Goal: Transaction & Acquisition: Download file/media

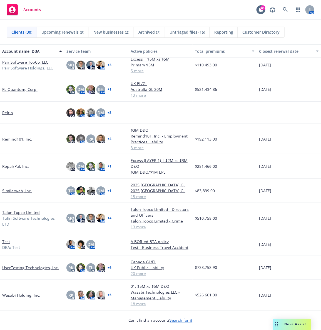
scroll to position [464, 0]
click at [16, 220] on link "Wasabi Holding, Inc." at bounding box center [21, 295] width 38 height 6
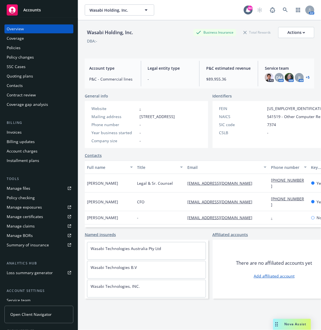
click at [14, 49] on div "Policies" at bounding box center [14, 47] width 14 height 9
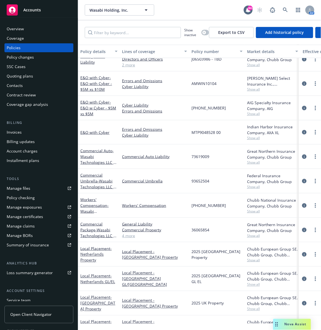
scroll to position [66, 0]
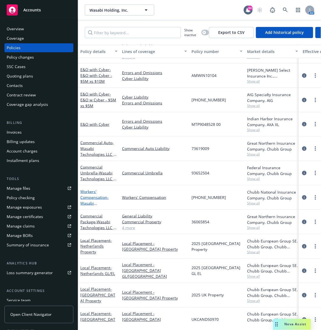
click at [85, 196] on link "Workers' Compensation - Wasabi Technologies LLC - Workers' Compensation" at bounding box center [97, 206] width 34 height 34
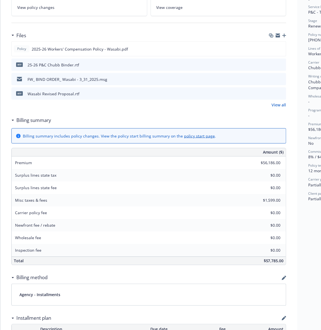
scroll to position [119, 0]
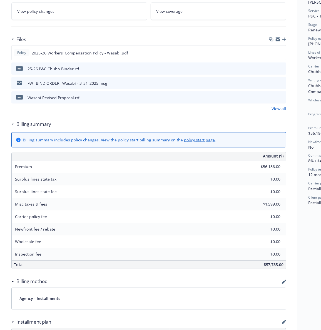
click at [96, 84] on div "FW_ BIND ORDER_ Wasabi - 3_31_2025.msg" at bounding box center [67, 83] width 80 height 6
click at [214, 84] on icon "preview file" at bounding box center [280, 83] width 5 height 4
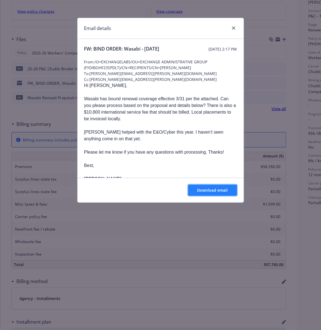
click at [213, 196] on button "Download email" at bounding box center [212, 190] width 49 height 11
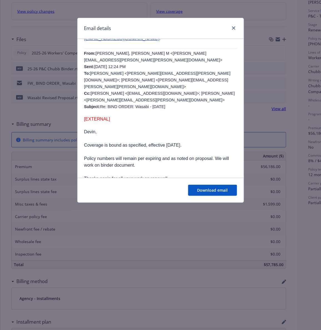
scroll to position [236, 0]
click at [214, 27] on link "close" at bounding box center [233, 28] width 7 height 7
